Goal: Find contact information: Find contact information

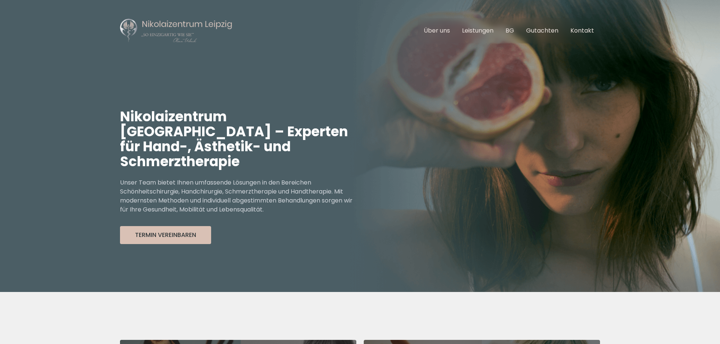
click at [197, 24] on img at bounding box center [176, 30] width 112 height 25
click at [440, 30] on link "Über uns" at bounding box center [437, 30] width 26 height 9
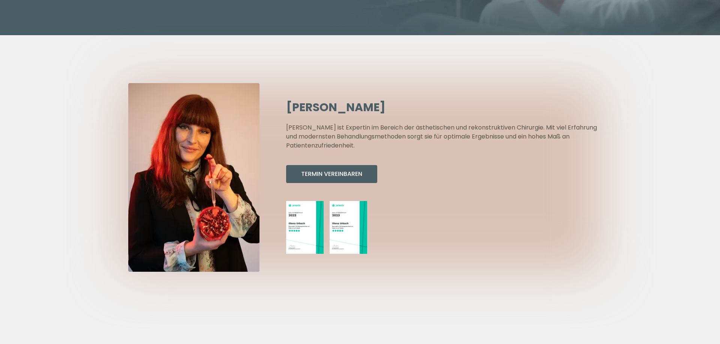
scroll to position [268, 0]
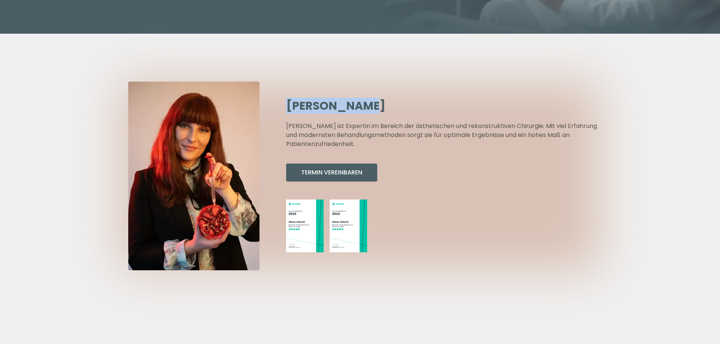
drag, startPoint x: 365, startPoint y: 91, endPoint x: 289, endPoint y: 94, distance: 76.2
click at [289, 99] on h2 "[PERSON_NAME]" at bounding box center [443, 105] width 314 height 13
copy h2 "[PERSON_NAME]"
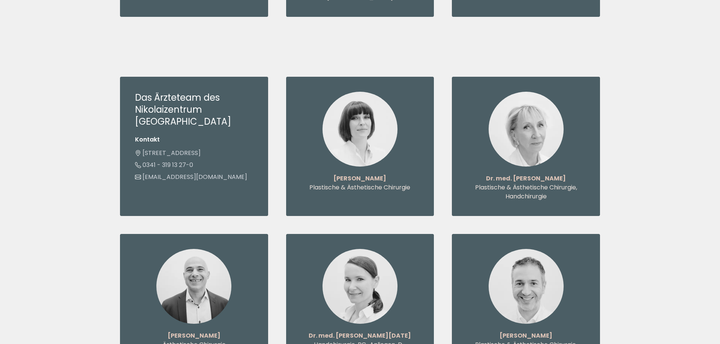
scroll to position [765, 0]
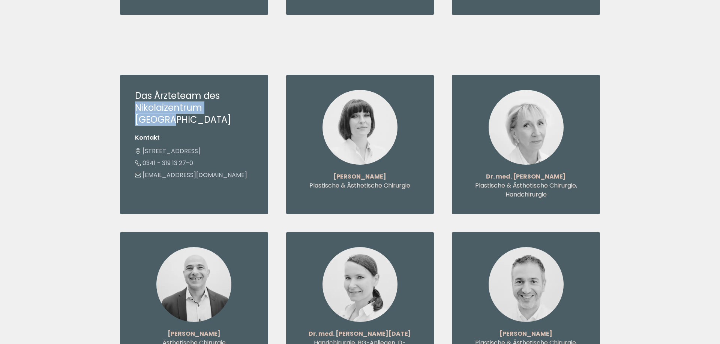
drag, startPoint x: 136, startPoint y: 85, endPoint x: 241, endPoint y: 85, distance: 105.0
click at [241, 90] on h3 "Das Ärzteteam des Nikolaizentrum [GEOGRAPHIC_DATA]" at bounding box center [194, 108] width 118 height 36
copy h3 "Nikolaizentrum [GEOGRAPHIC_DATA]"
click at [221, 171] on link "[EMAIL_ADDRESS][DOMAIN_NAME]" at bounding box center [191, 175] width 112 height 9
click at [168, 171] on link "[EMAIL_ADDRESS][DOMAIN_NAME]" at bounding box center [191, 175] width 112 height 9
